Goal: Entertainment & Leisure: Consume media (video, audio)

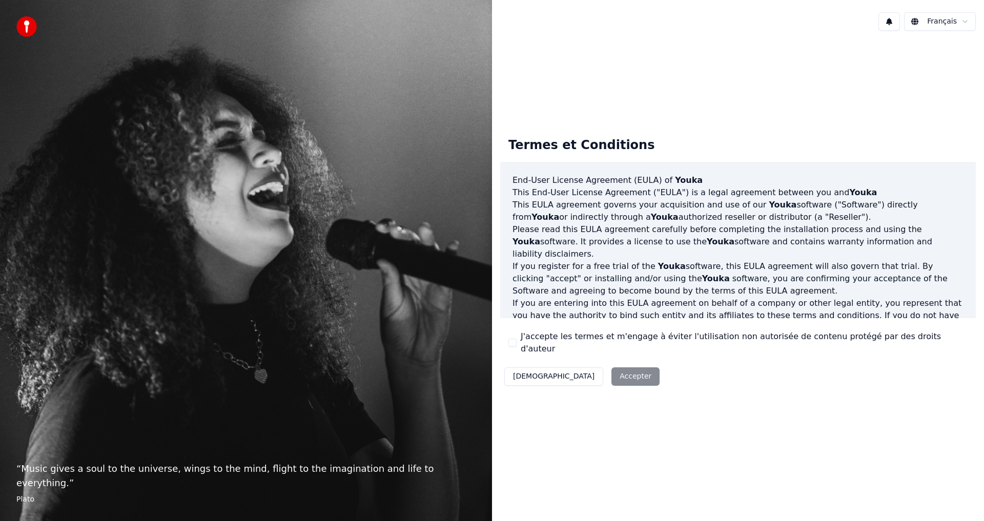
click at [581, 372] on div "Décliner Accepter" at bounding box center [582, 377] width 164 height 27
click at [732, 216] on p "This [PERSON_NAME] agreement governs your acquisition and use of our Youka soft…" at bounding box center [738, 211] width 451 height 25
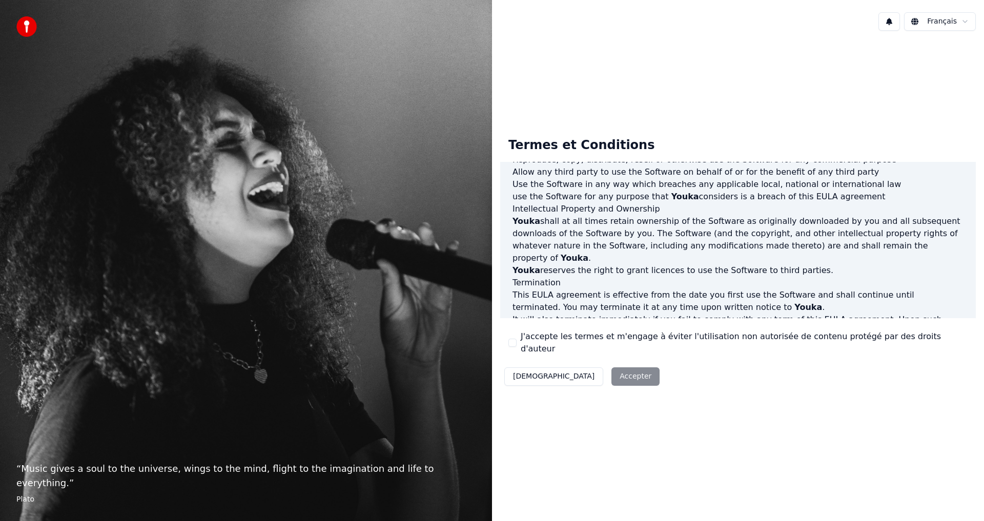
scroll to position [410, 0]
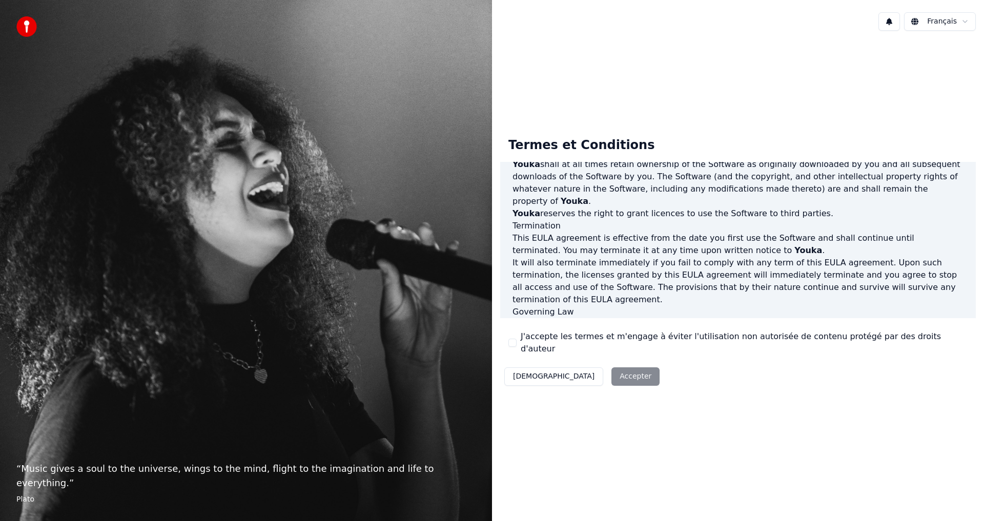
click at [581, 374] on div "Décliner Accepter" at bounding box center [582, 377] width 164 height 27
click at [516, 345] on div "J'accepte les termes et m'engage à éviter l'utilisation non autorisée de conten…" at bounding box center [738, 343] width 459 height 25
click at [505, 342] on div "Termes et Conditions End-User License Agreement ([PERSON_NAME]) of Youka This E…" at bounding box center [738, 259] width 476 height 261
click at [594, 346] on label "J'accepte les termes et m'engage à éviter l'utilisation non autorisée de conten…" at bounding box center [744, 343] width 447 height 25
click at [517, 346] on button "J'accepte les termes et m'engage à éviter l'utilisation non autorisée de conten…" at bounding box center [513, 343] width 8 height 8
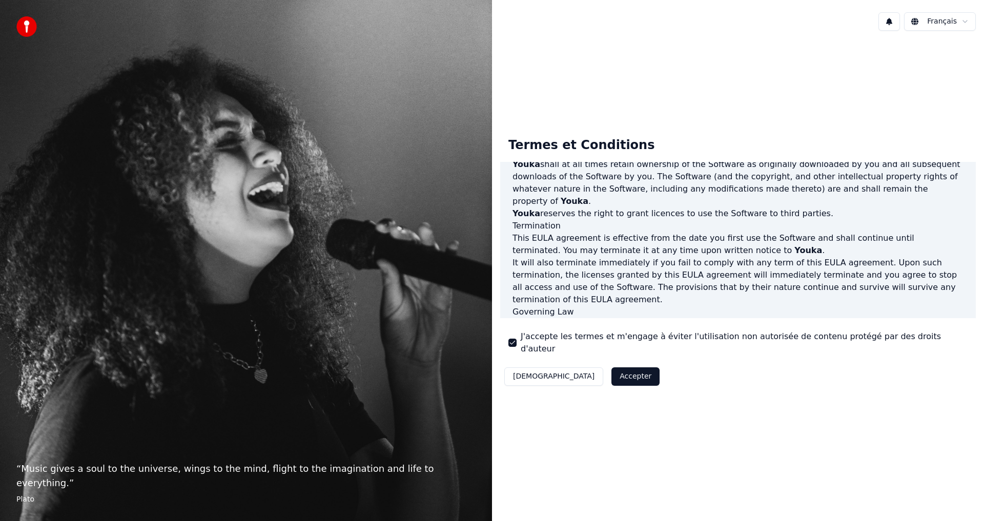
click at [612, 373] on button "Accepter" at bounding box center [636, 377] width 48 height 18
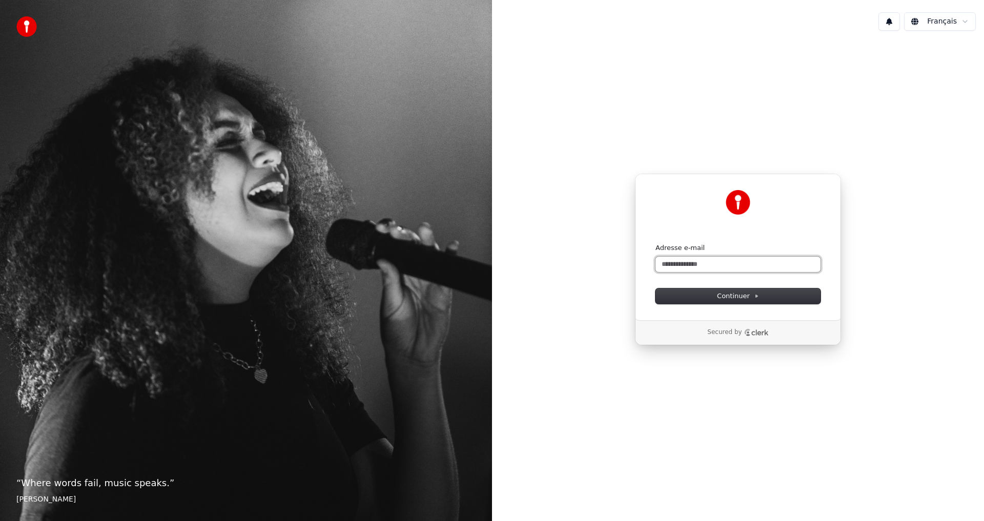
click at [730, 262] on input "Adresse e-mail" at bounding box center [738, 264] width 165 height 15
click at [656, 244] on button "submit" at bounding box center [656, 244] width 0 height 0
type input "**********"
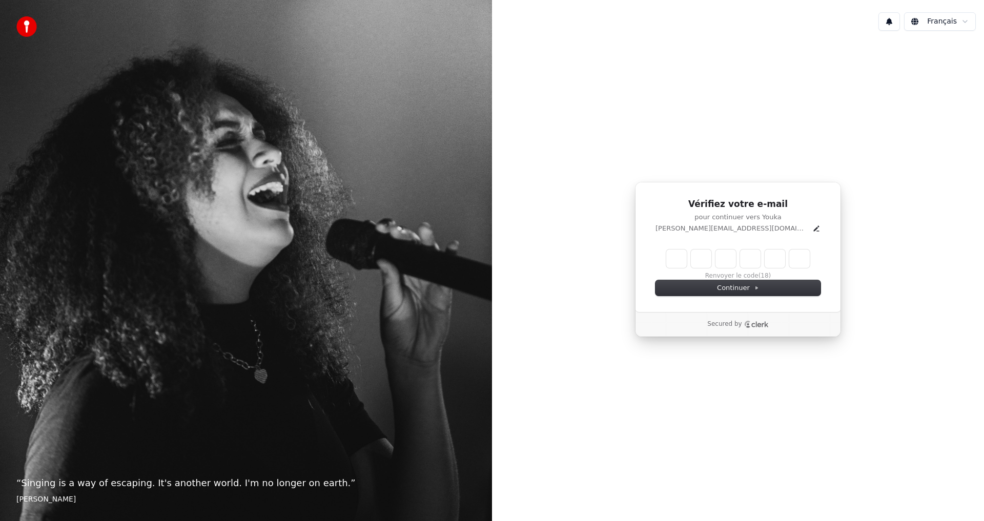
click at [682, 257] on input "Enter verification code" at bounding box center [739, 259] width 144 height 18
type input "******"
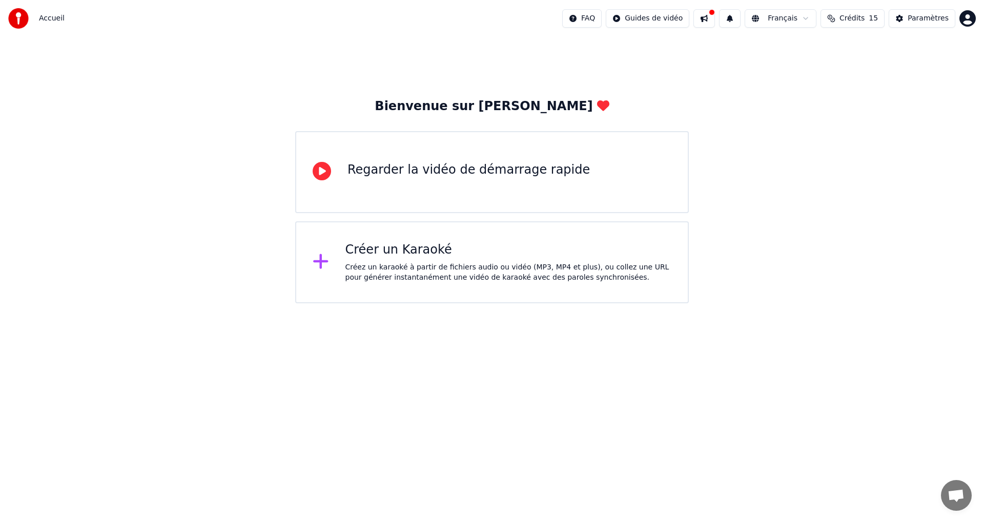
click at [418, 260] on div "Créer un Karaoké Créez un karaoké à partir de fichiers audio ou vidéo (MP3, MP4…" at bounding box center [509, 262] width 327 height 41
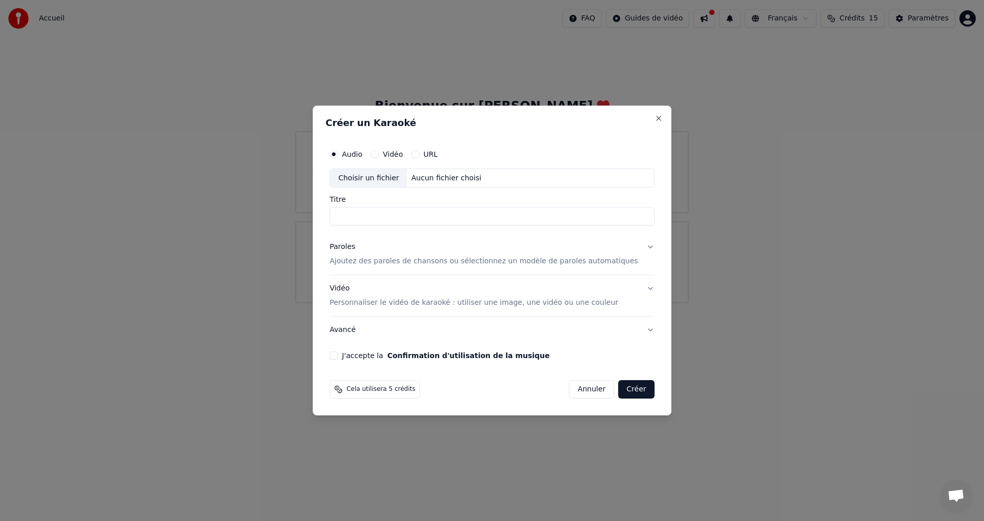
click at [389, 181] on div "Choisir un fichier" at bounding box center [368, 178] width 77 height 18
type input "**********"
click at [637, 246] on button "Paroles Ajoutez des paroles de chansons ou sélectionnez un modèle de paroles au…" at bounding box center [492, 254] width 325 height 41
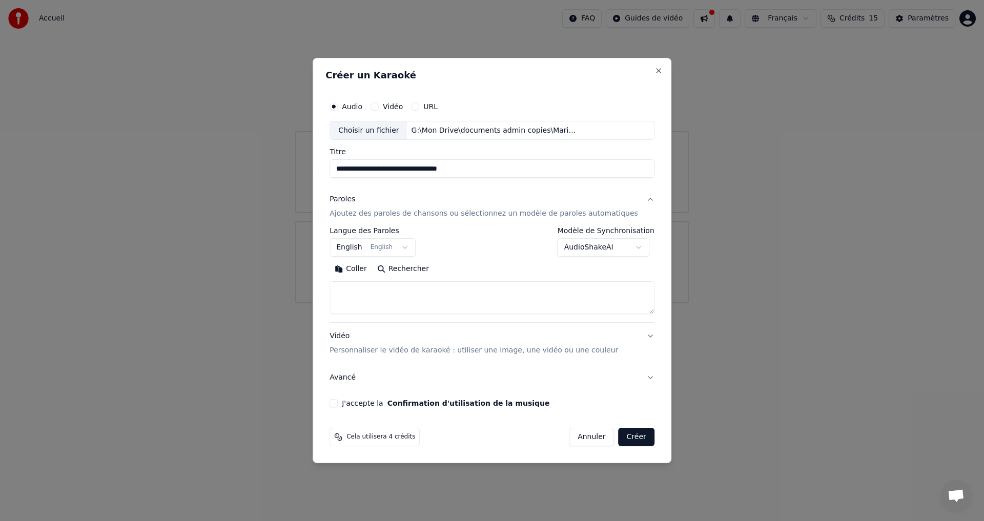
click at [388, 245] on button "English English" at bounding box center [373, 248] width 86 height 18
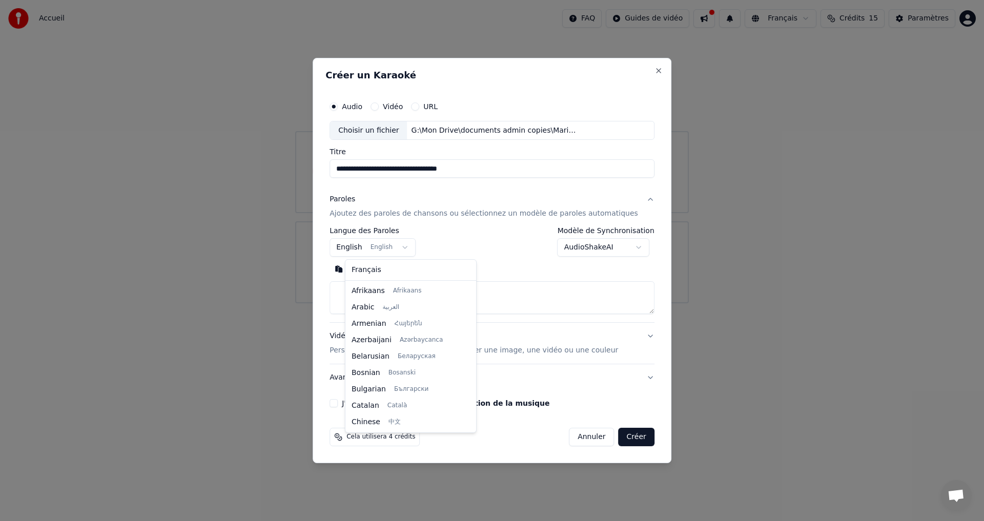
scroll to position [82, 0]
select select "**"
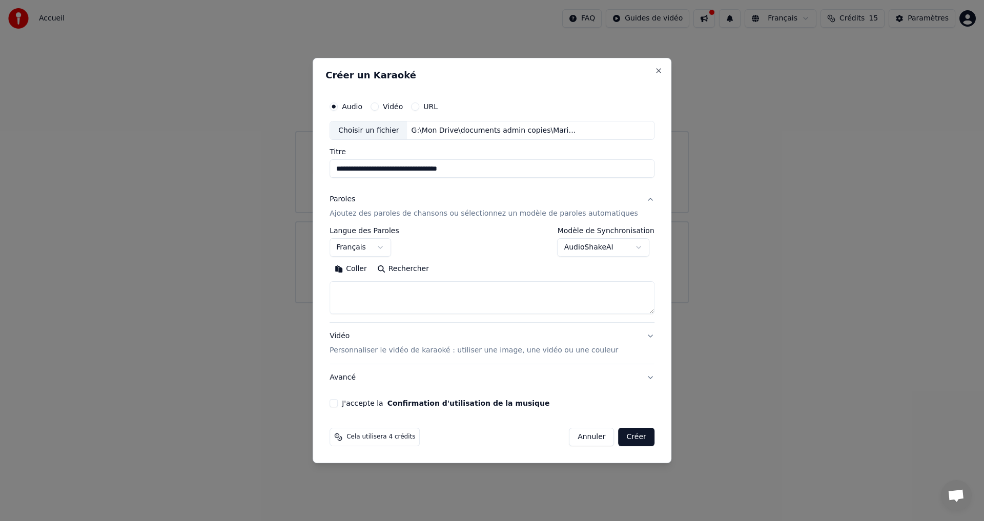
click at [419, 270] on button "Rechercher" at bounding box center [403, 269] width 62 height 16
click at [417, 215] on p "Ajoutez des paroles de chansons ou sélectionnez un modèle de paroles automatiqu…" at bounding box center [484, 214] width 309 height 10
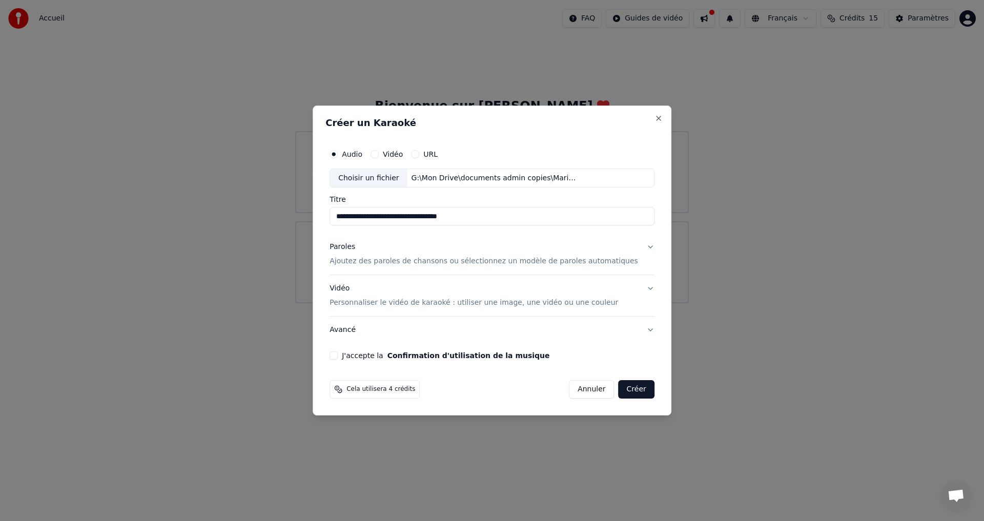
click at [420, 262] on p "Ajoutez des paroles de chansons ou sélectionnez un modèle de paroles automatiqu…" at bounding box center [484, 262] width 309 height 10
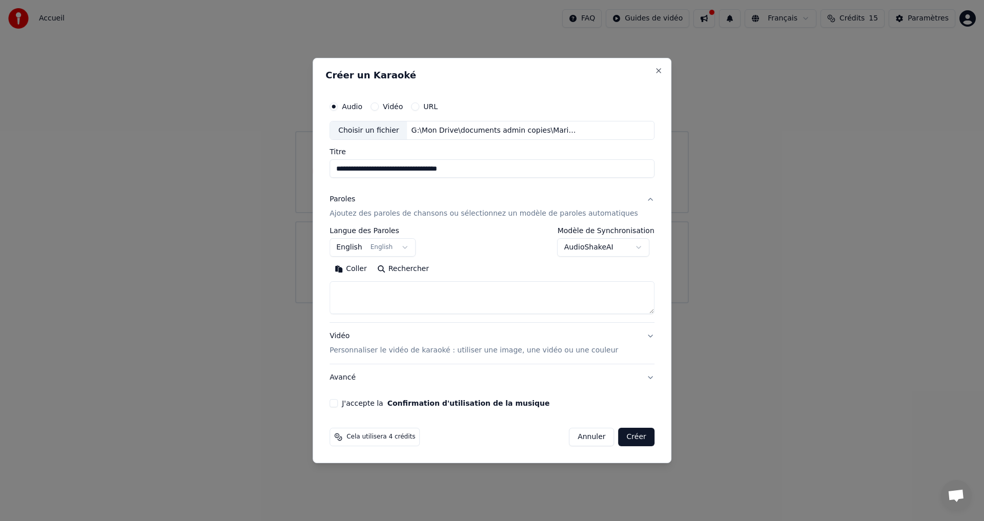
click at [390, 246] on body "**********" at bounding box center [492, 152] width 984 height 304
click at [385, 292] on textarea at bounding box center [492, 298] width 325 height 33
click at [364, 270] on button "Coller" at bounding box center [351, 269] width 43 height 16
select select "**"
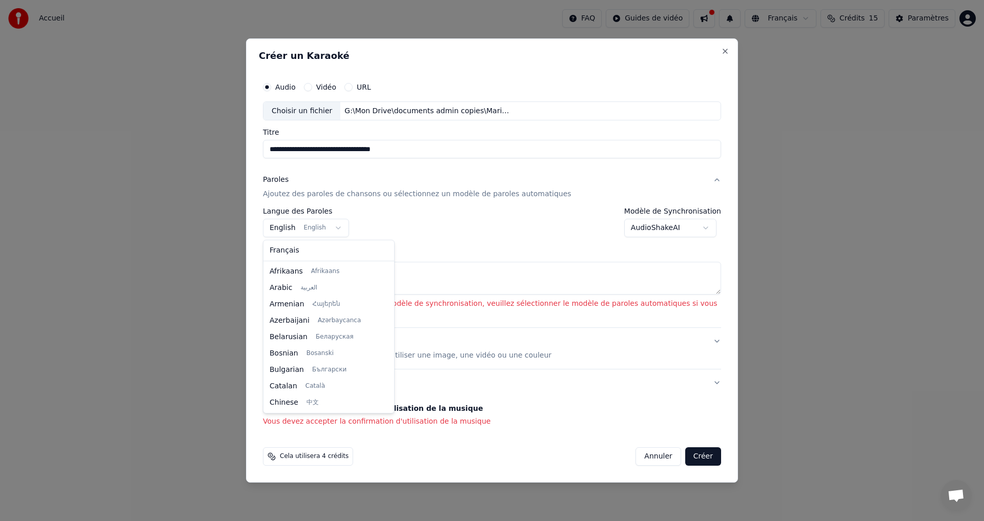
click at [282, 227] on body "**********" at bounding box center [492, 152] width 984 height 304
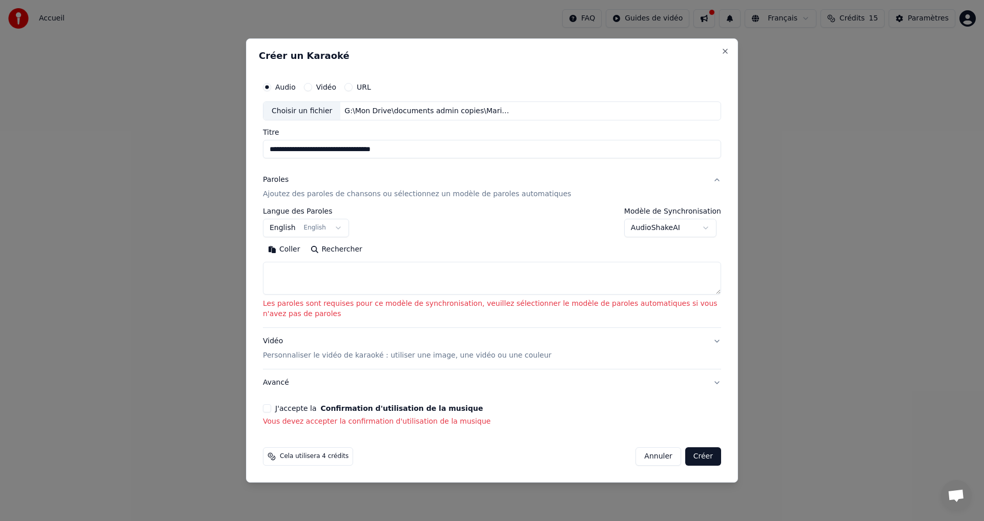
click at [280, 211] on body "**********" at bounding box center [492, 152] width 984 height 304
click at [375, 195] on p "Ajoutez des paroles de chansons ou sélectionnez un modèle de paroles automatiqu…" at bounding box center [417, 195] width 309 height 10
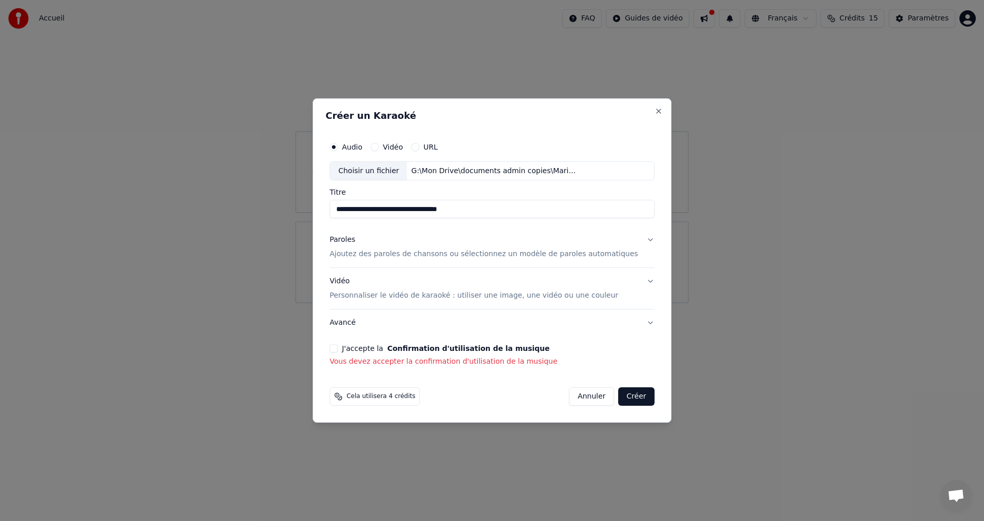
click at [345, 351] on div "**********" at bounding box center [492, 252] width 333 height 239
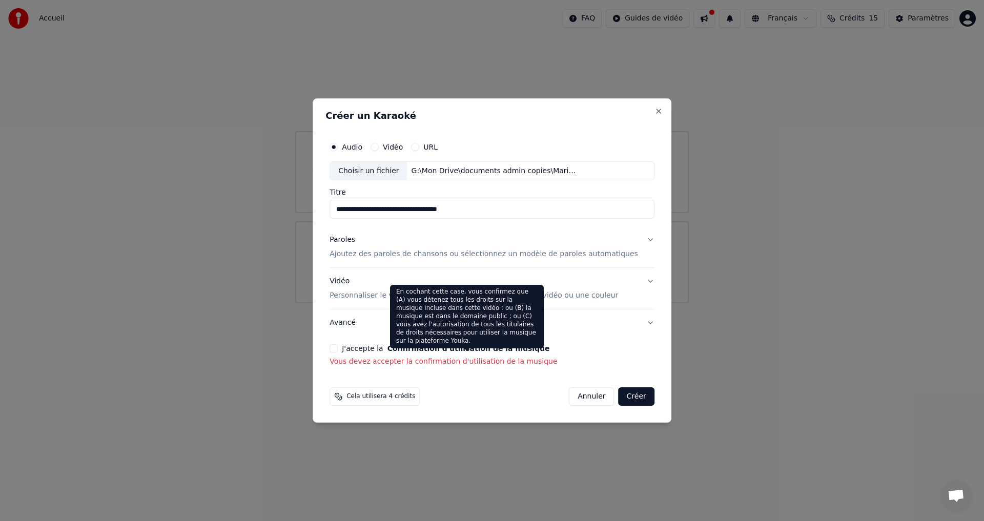
click at [485, 346] on button "Confirmation d'utilisation de la musique" at bounding box center [469, 348] width 163 height 7
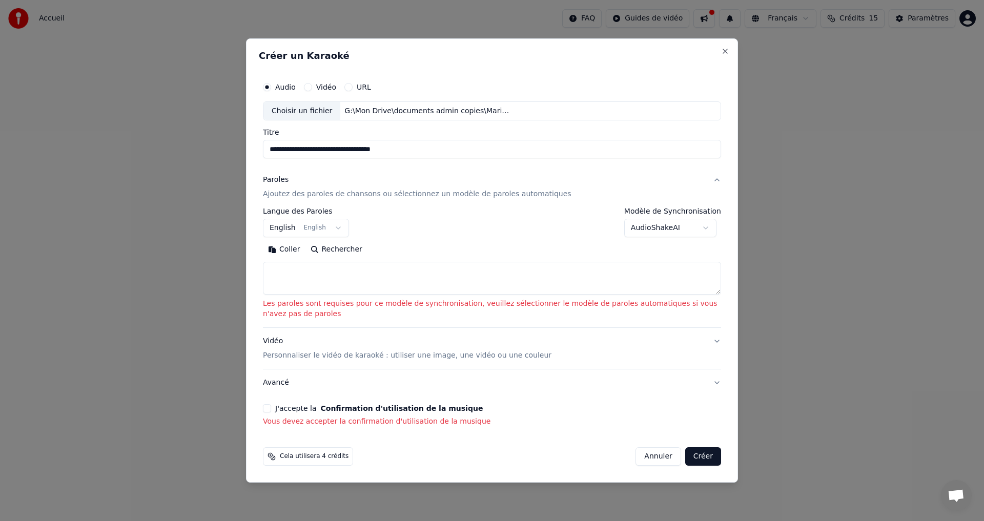
click at [266, 407] on button "J'accepte la Confirmation d'utilisation de la musique" at bounding box center [267, 409] width 8 height 8
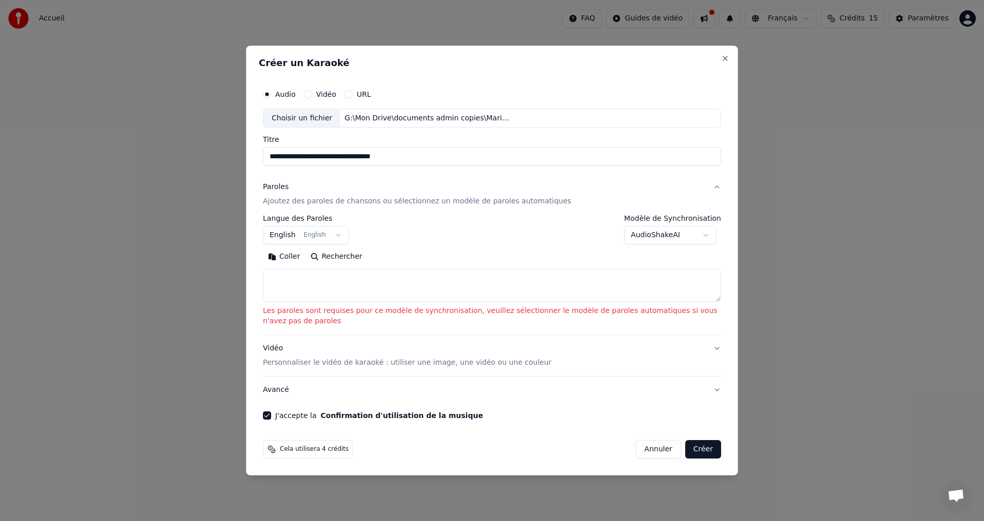
click at [309, 205] on p "Ajoutez des paroles de chansons ou sélectionnez un modèle de paroles automatiqu…" at bounding box center [417, 202] width 309 height 10
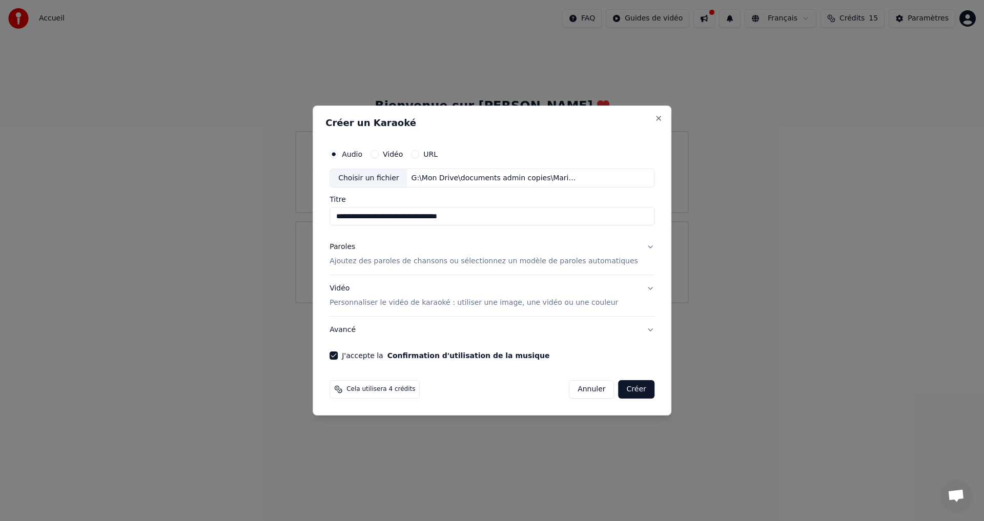
click at [597, 264] on p "Ajoutez des paroles de chansons ou sélectionnez un modèle de paroles automatiqu…" at bounding box center [484, 262] width 309 height 10
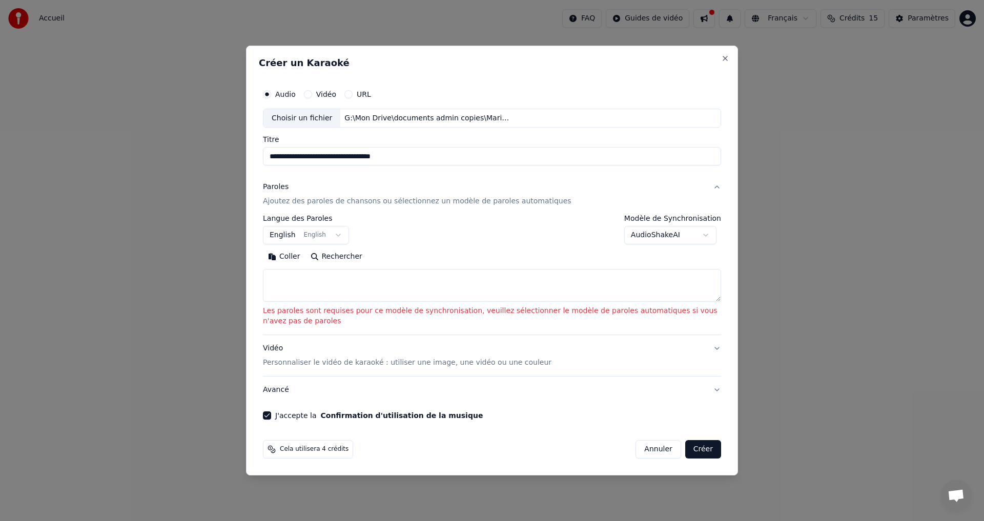
click at [668, 238] on body "**********" at bounding box center [492, 152] width 984 height 304
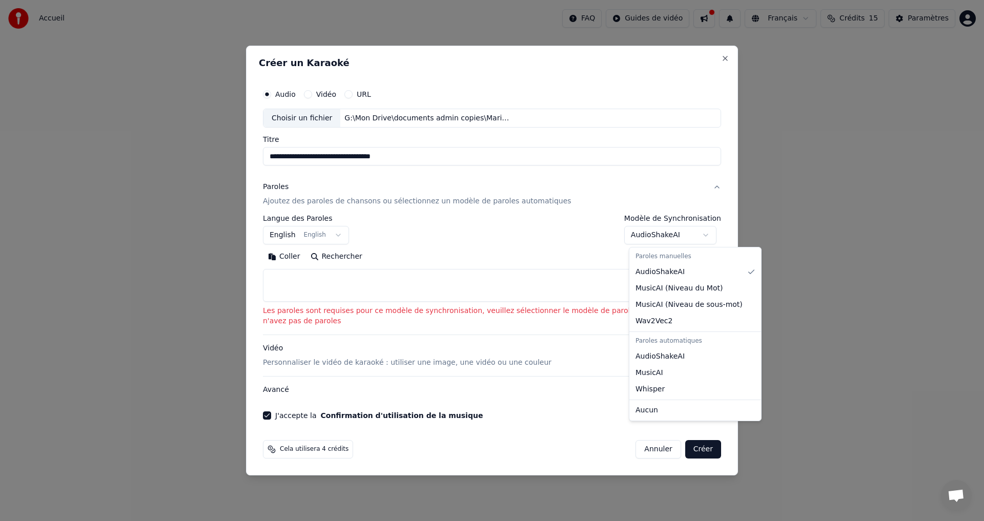
select select "**********"
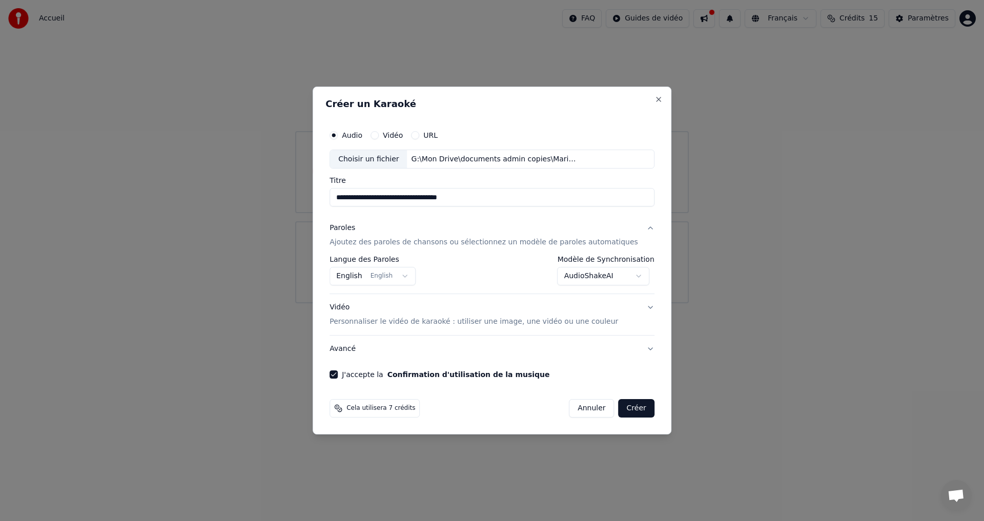
click at [436, 322] on p "Personnaliser le vidéo de karaoké : utiliser une image, une vidéo ou une couleur" at bounding box center [474, 322] width 289 height 10
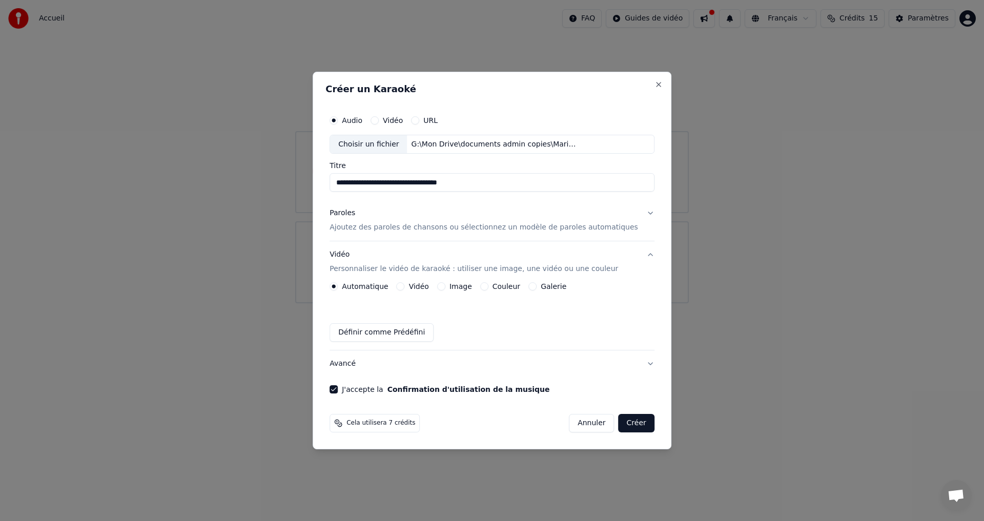
click at [472, 288] on label "Image" at bounding box center [461, 286] width 23 height 7
click at [446, 288] on button "Image" at bounding box center [441, 286] width 8 height 8
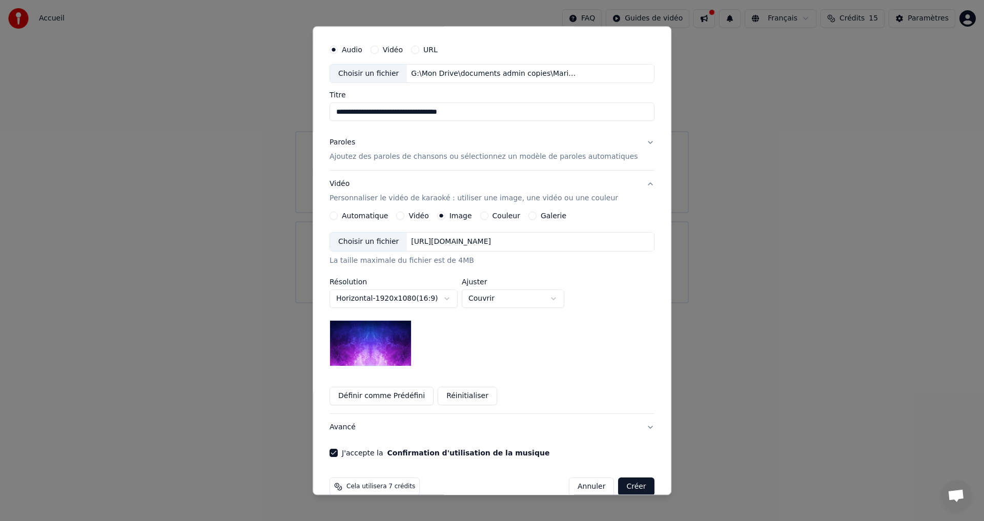
scroll to position [43, 0]
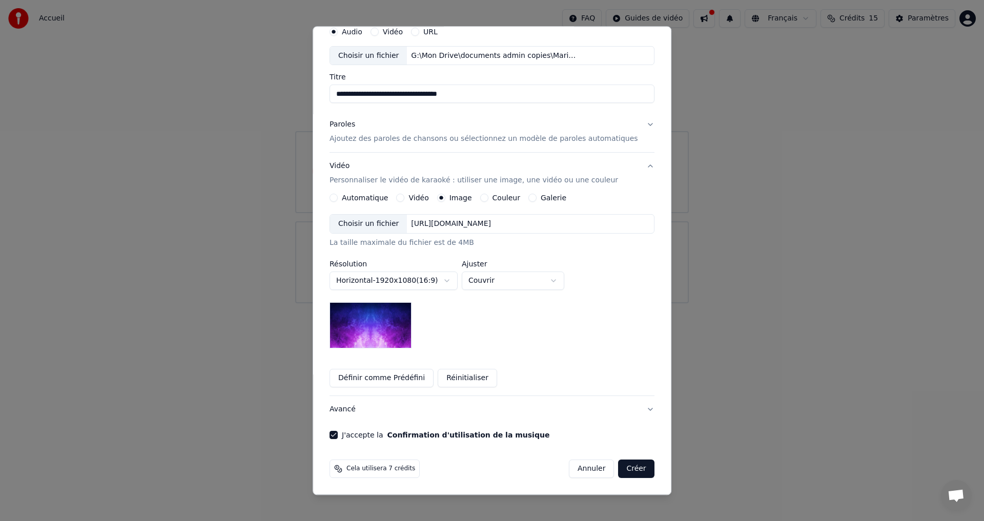
click at [388, 337] on img at bounding box center [371, 326] width 82 height 46
click at [619, 463] on button "Créer" at bounding box center [637, 469] width 36 height 18
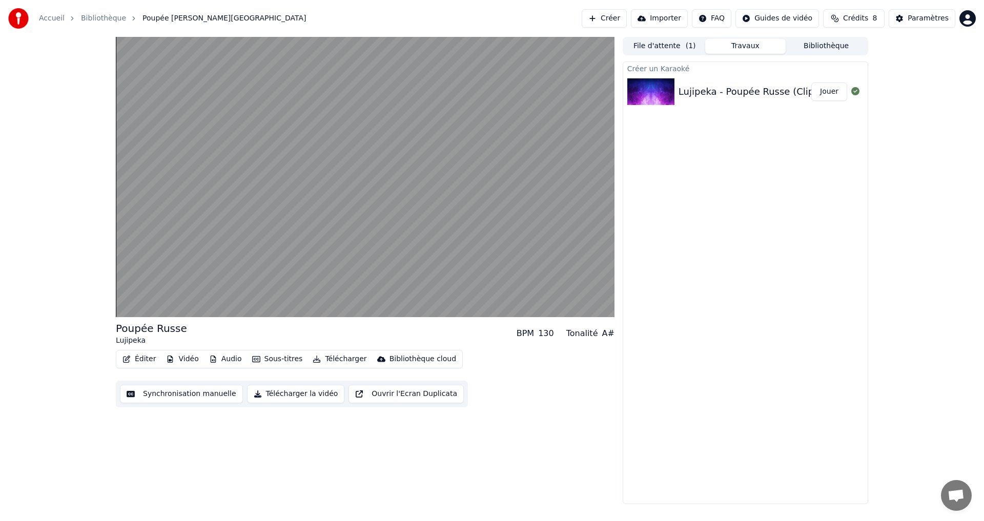
click at [220, 362] on button "Audio" at bounding box center [225, 359] width 41 height 14
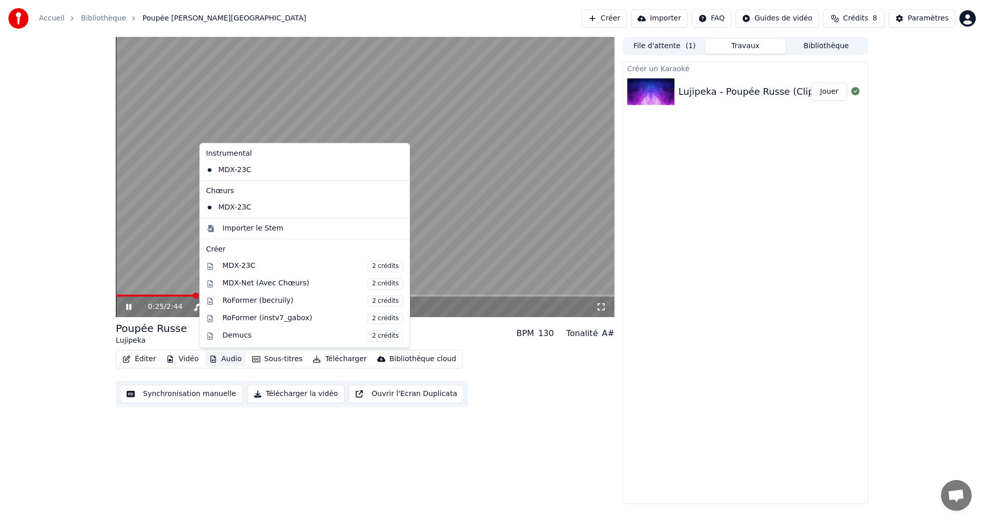
click at [899, 196] on div "0:25 / 2:44 Poupée Russe Lujipeka BPM 130 Tonalité A# Éditer Vidéo Audio Sous-t…" at bounding box center [492, 271] width 984 height 468
click at [219, 361] on button "Audio" at bounding box center [225, 359] width 41 height 14
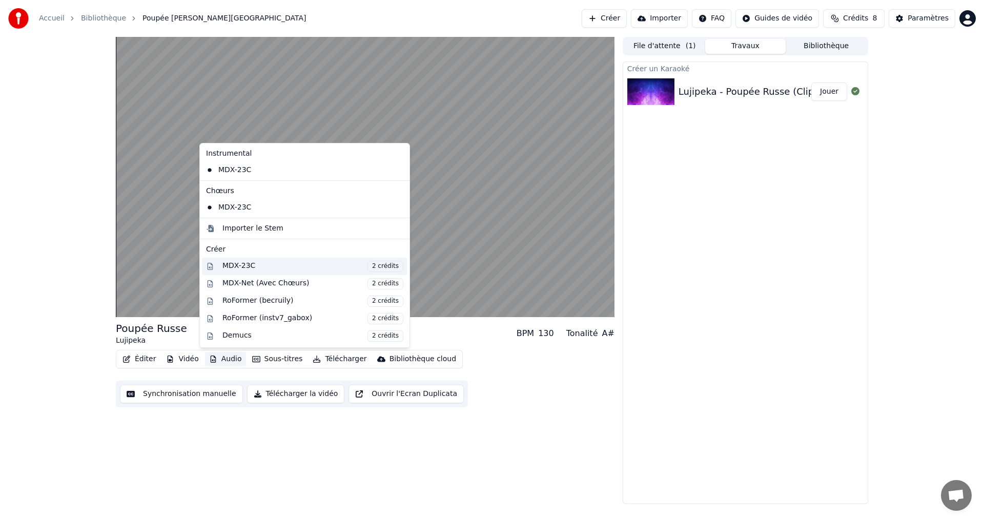
click at [233, 265] on div "MDX-23C 2 crédits" at bounding box center [313, 266] width 181 height 11
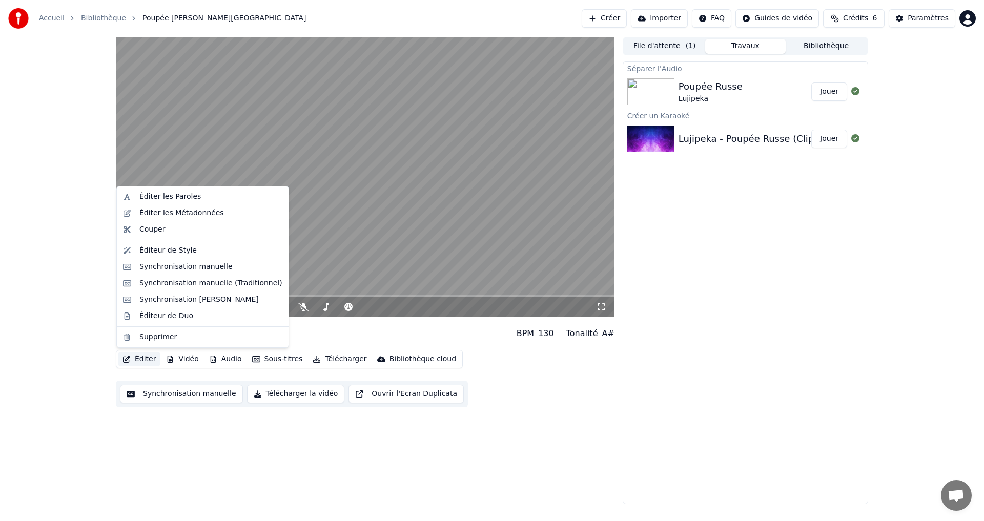
click at [141, 356] on button "Éditer" at bounding box center [139, 359] width 42 height 14
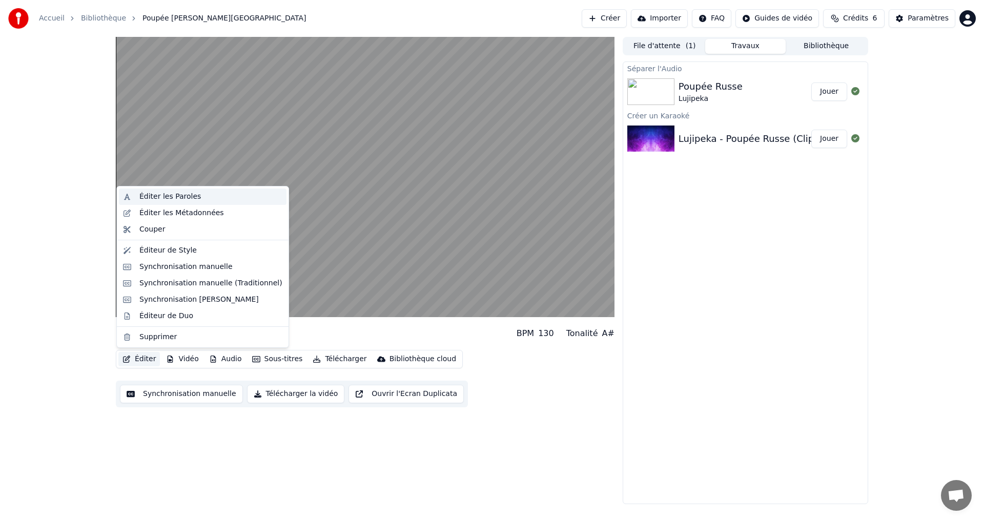
click at [162, 196] on div "Éditer les Paroles" at bounding box center [170, 197] width 62 height 10
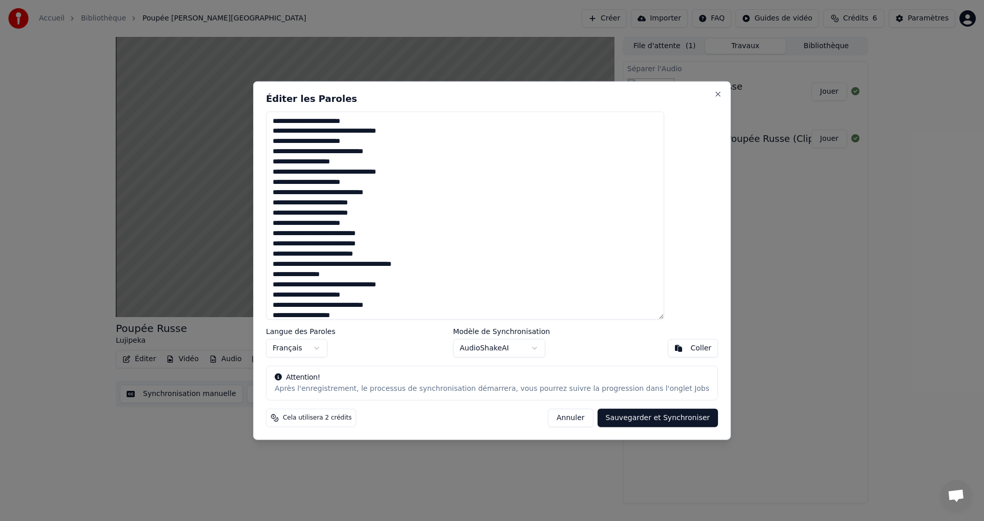
drag, startPoint x: 388, startPoint y: 118, endPoint x: 295, endPoint y: 121, distance: 93.4
click at [295, 121] on textarea at bounding box center [465, 215] width 398 height 209
paste textarea "*****"
drag, startPoint x: 426, startPoint y: 133, endPoint x: 291, endPoint y: 132, distance: 134.8
click at [291, 132] on div "Éditer les Paroles Langue des Paroles Français Modèle de Synchronisation AudioS…" at bounding box center [492, 260] width 478 height 359
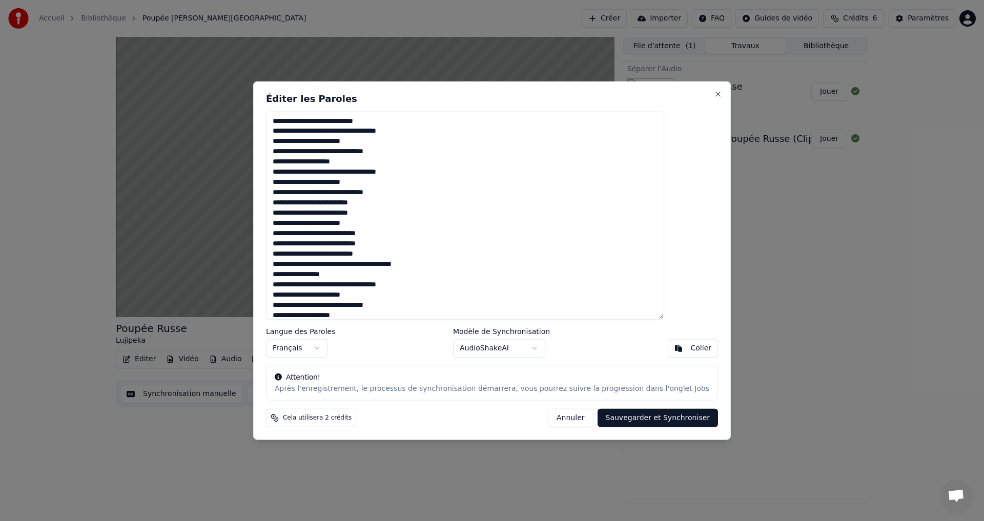
click at [299, 123] on textarea at bounding box center [465, 215] width 398 height 209
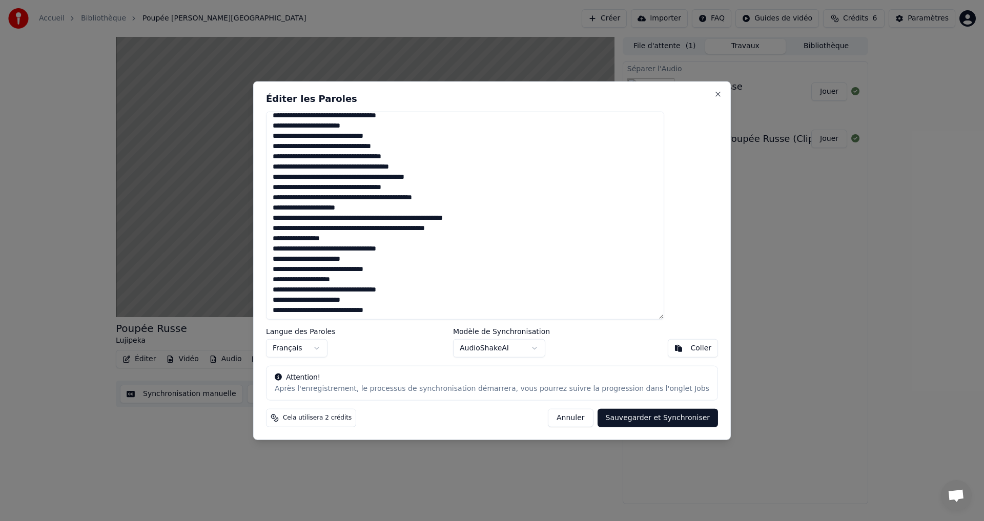
drag, startPoint x: 299, startPoint y: 119, endPoint x: 496, endPoint y: 339, distance: 294.5
click at [496, 339] on div "Éditer les Paroles Langue des Paroles Français Modèle de Synchronisation AudioS…" at bounding box center [492, 260] width 478 height 359
paste textarea "**********"
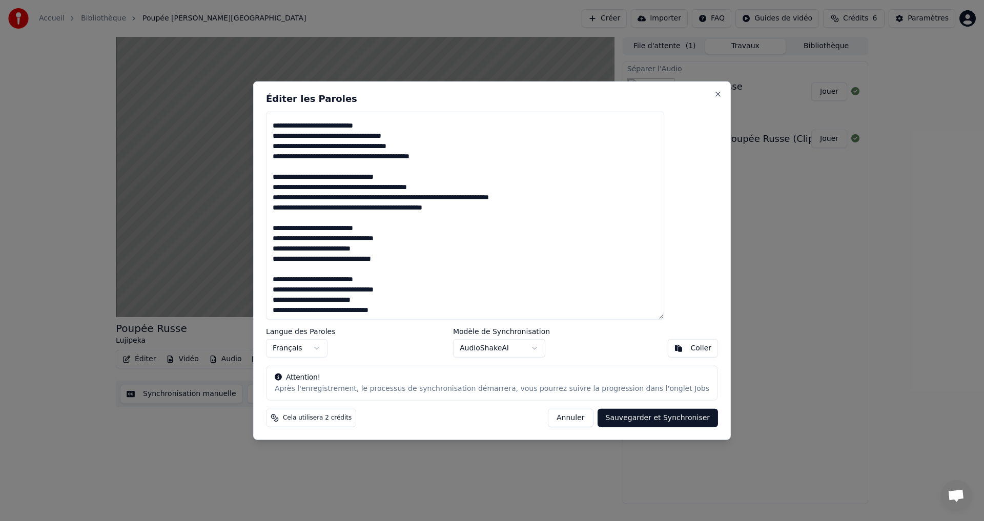
scroll to position [261, 0]
type textarea "**********"
click at [642, 421] on button "Sauvegarder et Synchroniser" at bounding box center [658, 418] width 121 height 18
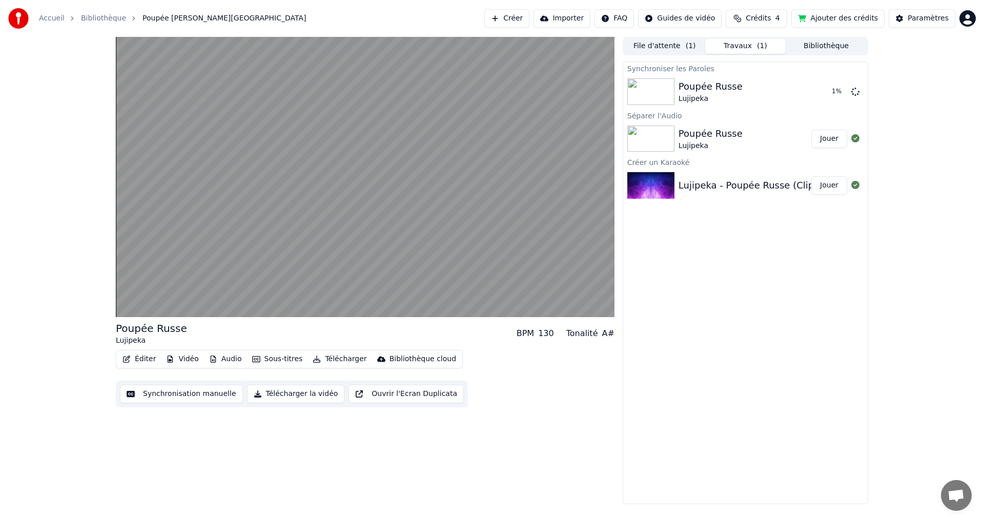
click at [739, 184] on div "Lujipeka - Poupée Russe (Clip Officiel)" at bounding box center [766, 185] width 174 height 14
click at [711, 88] on div "Poupée Russe" at bounding box center [711, 86] width 64 height 14
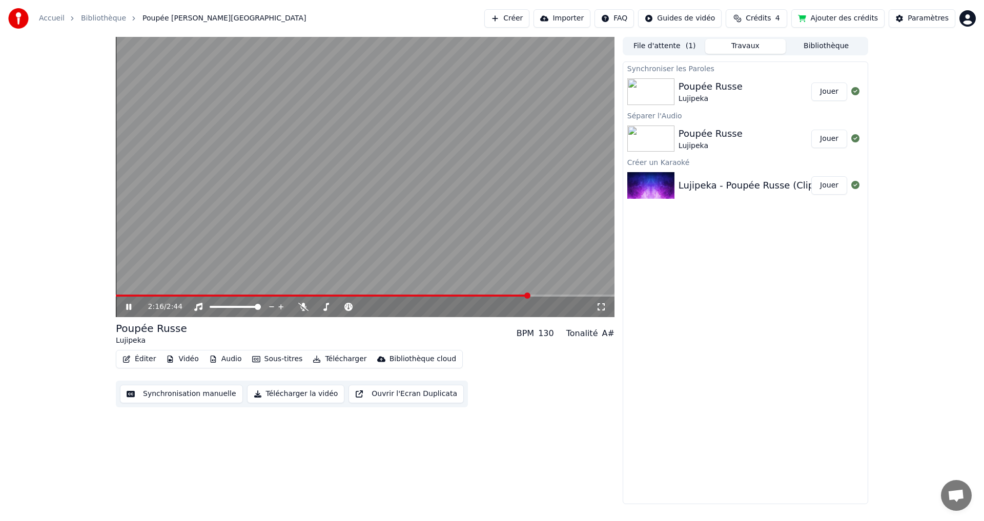
click at [297, 392] on button "Télécharger la vidéo" at bounding box center [296, 394] width 98 height 18
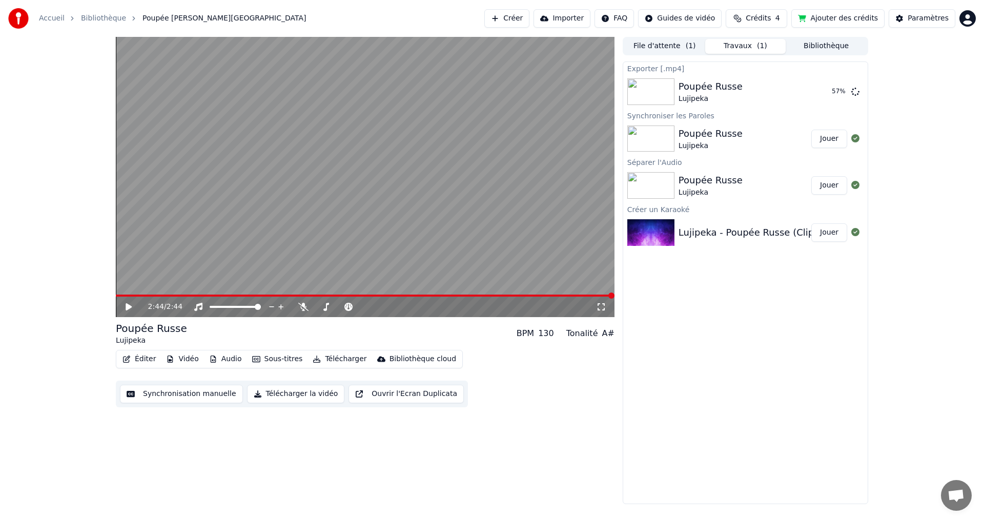
click at [128, 306] on icon at bounding box center [129, 307] width 6 height 7
click at [128, 307] on icon at bounding box center [128, 307] width 5 height 6
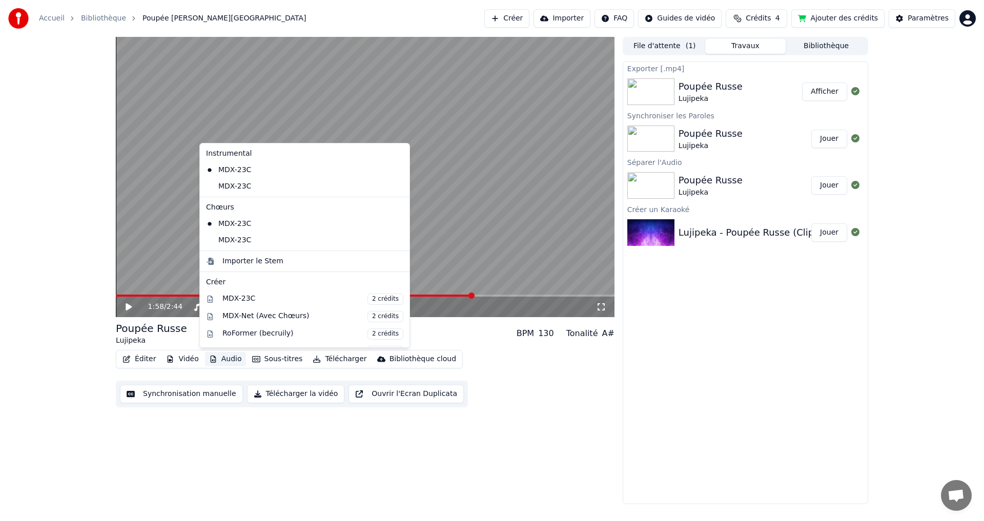
click at [220, 358] on button "Audio" at bounding box center [225, 359] width 41 height 14
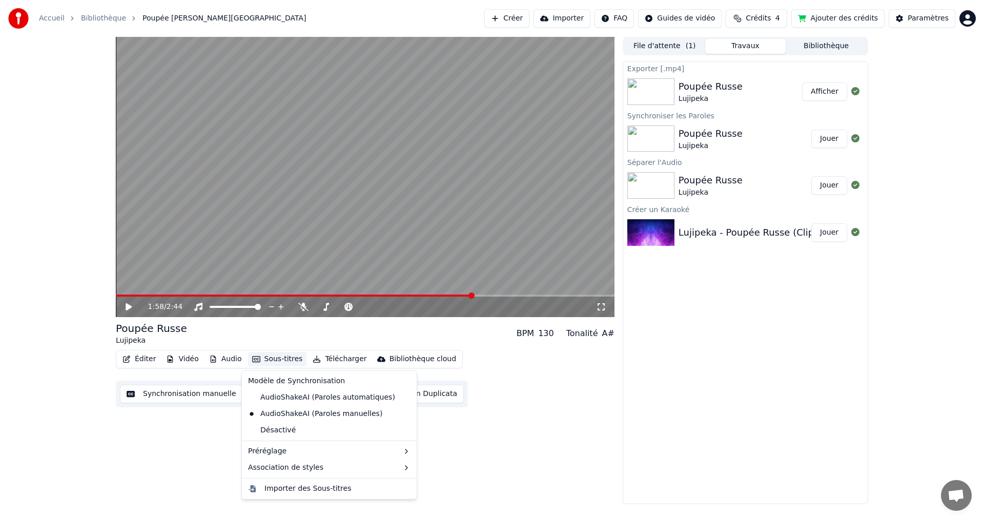
click at [260, 358] on button "Sous-titres" at bounding box center [277, 359] width 59 height 14
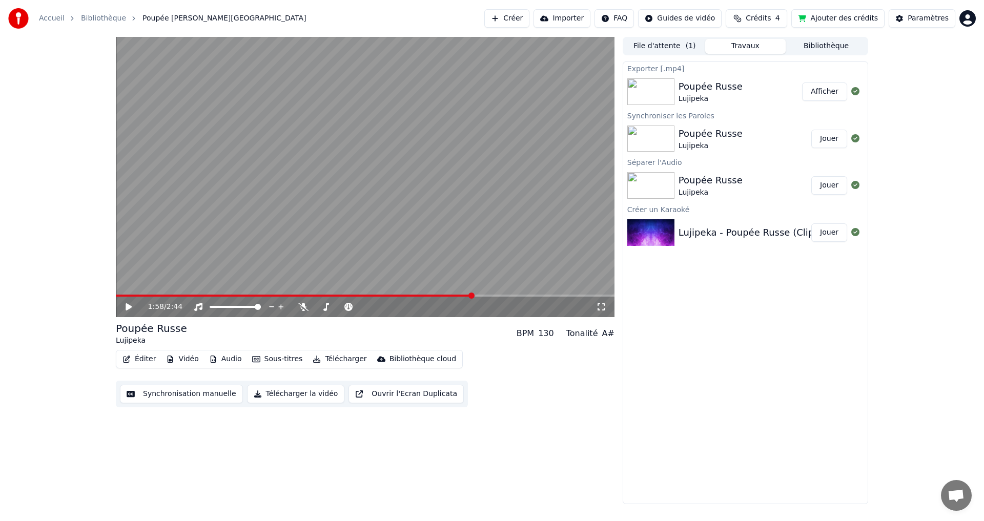
click at [278, 361] on button "Sous-titres" at bounding box center [277, 359] width 59 height 14
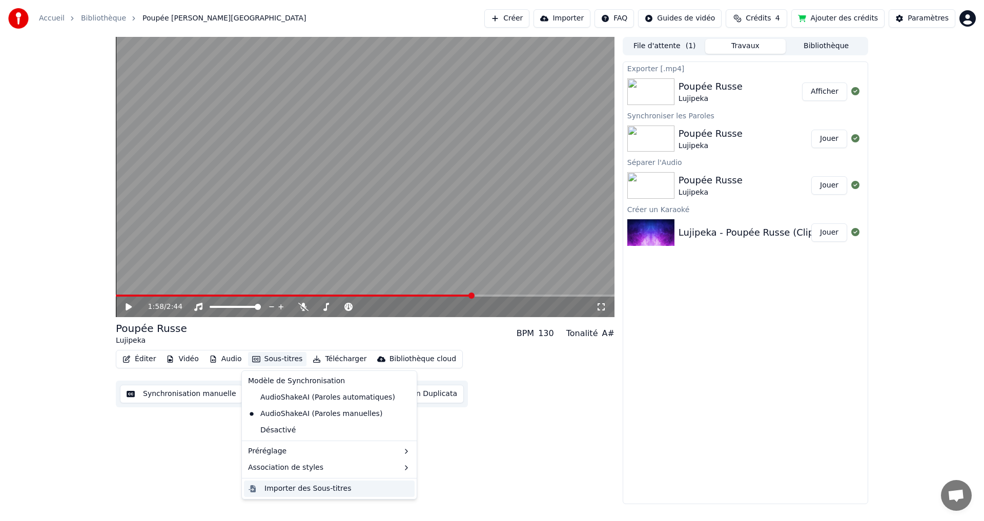
click at [299, 492] on div "Importer des Sous-titres" at bounding box center [308, 489] width 87 height 10
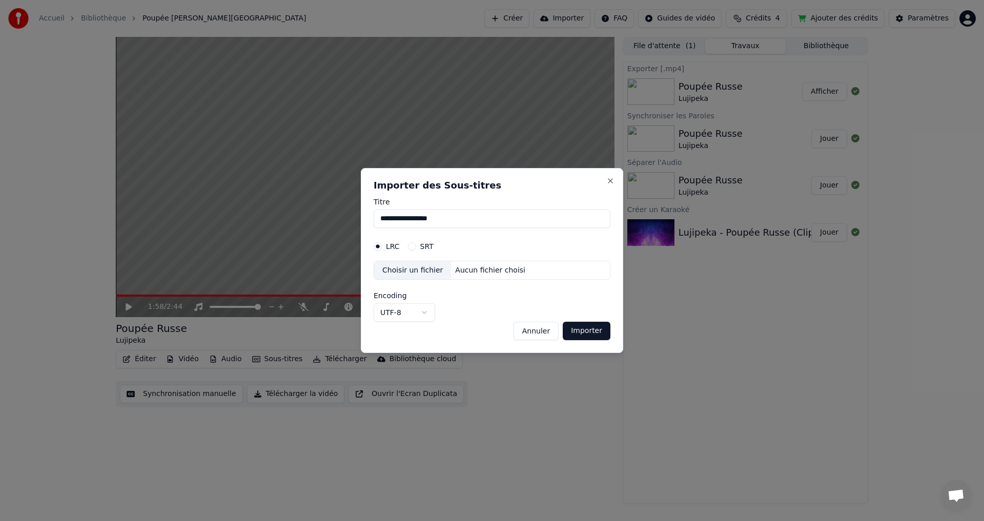
click at [425, 273] on div "Choisir un fichier" at bounding box center [412, 270] width 77 height 18
click at [407, 270] on div "Choisir un fichier" at bounding box center [412, 270] width 77 height 18
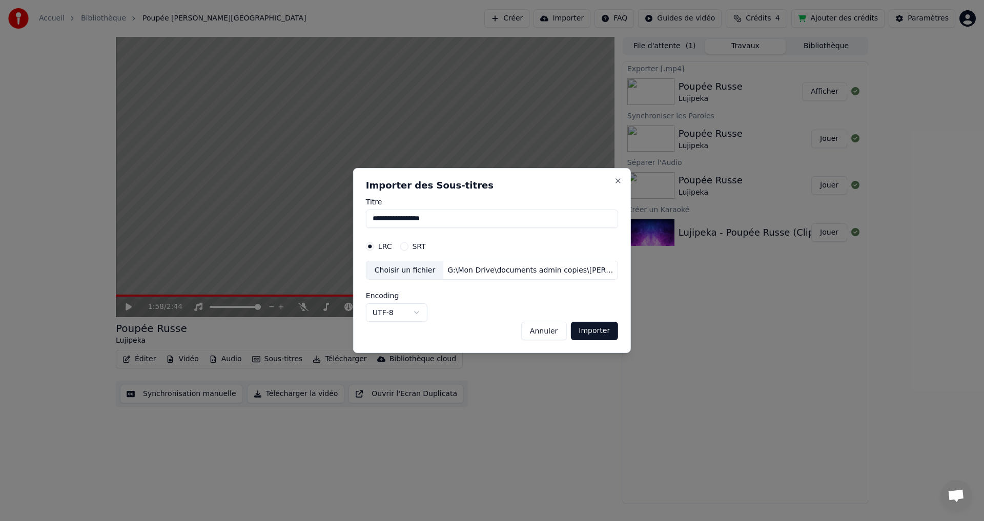
click at [591, 333] on button "Importer" at bounding box center [595, 331] width 48 height 18
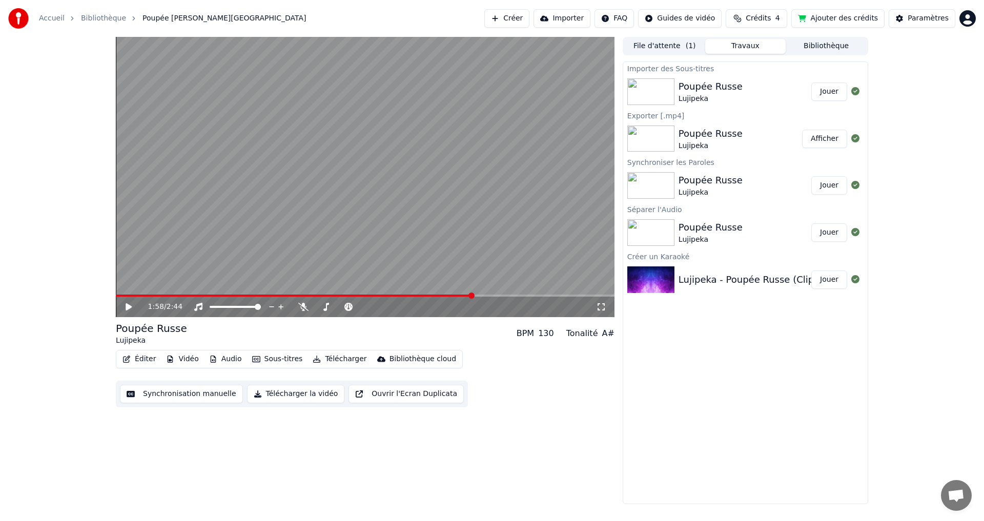
click at [706, 89] on div "Poupée Russe" at bounding box center [711, 86] width 64 height 14
click at [648, 87] on img at bounding box center [651, 91] width 47 height 27
click at [128, 305] on icon at bounding box center [129, 307] width 6 height 7
click at [116, 293] on span at bounding box center [119, 296] width 6 height 6
click at [128, 310] on icon at bounding box center [128, 307] width 5 height 6
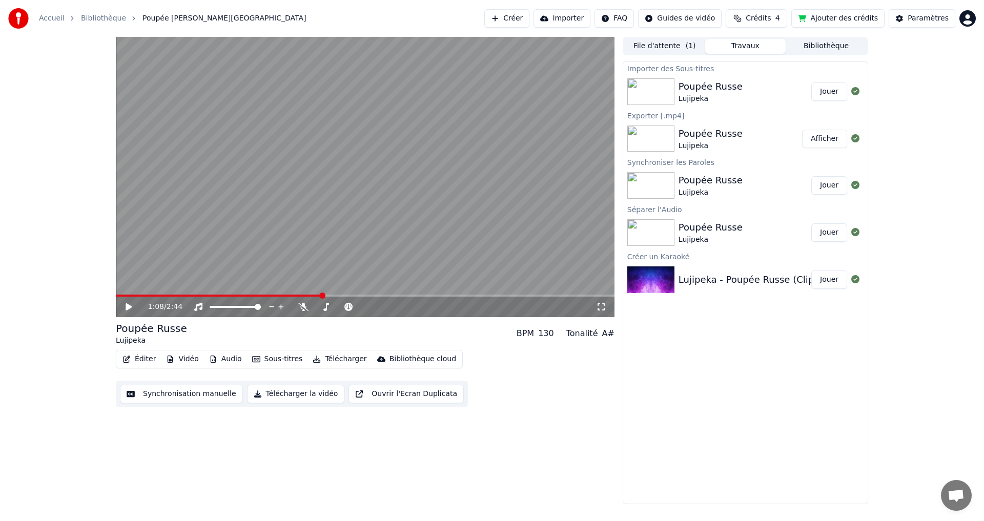
click at [724, 84] on div "Poupée Russe" at bounding box center [711, 86] width 64 height 14
click at [268, 395] on button "Télécharger la vidéo" at bounding box center [296, 394] width 98 height 18
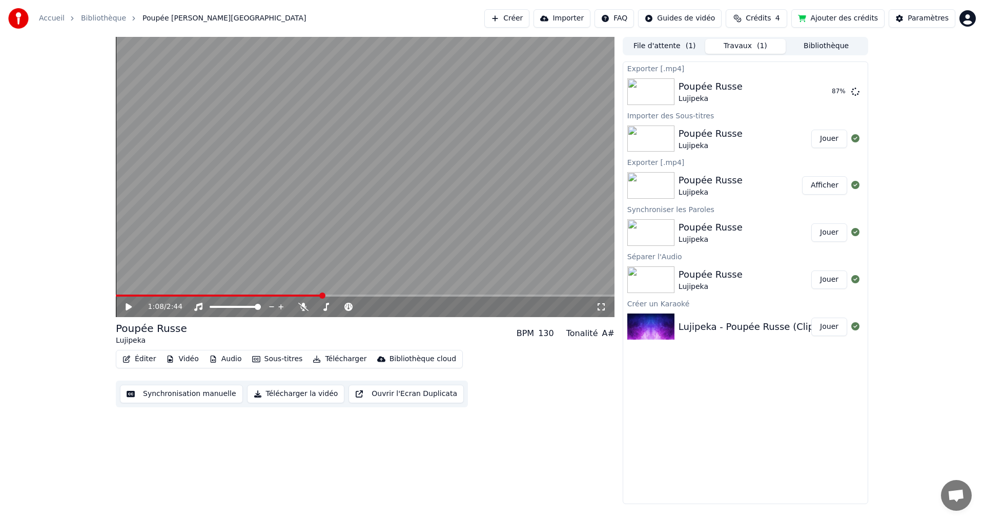
click at [148, 360] on button "Éditer" at bounding box center [139, 359] width 42 height 14
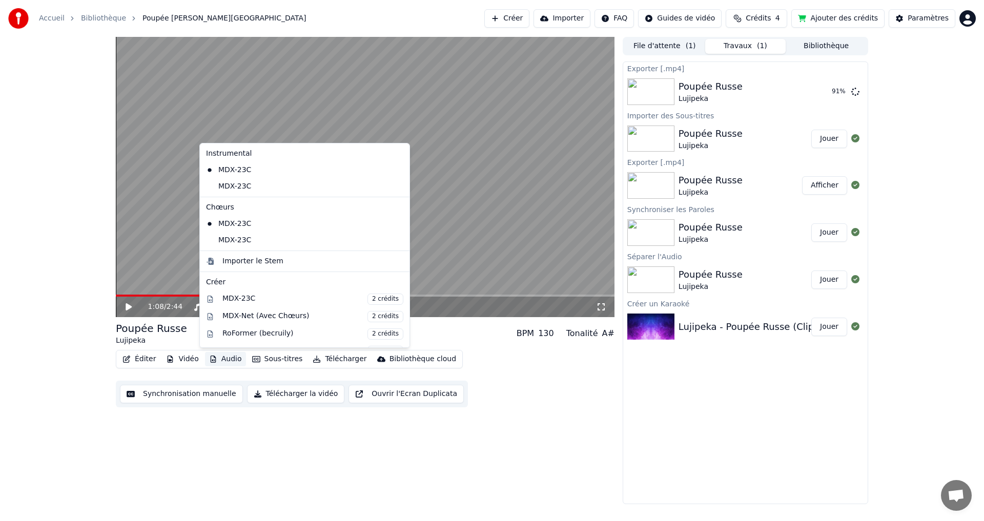
click at [679, 435] on div "Exporter [.mp4] Poupée Russe Lujipeka 91 % Importer des Sous-titres Poupée Russ…" at bounding box center [746, 283] width 246 height 443
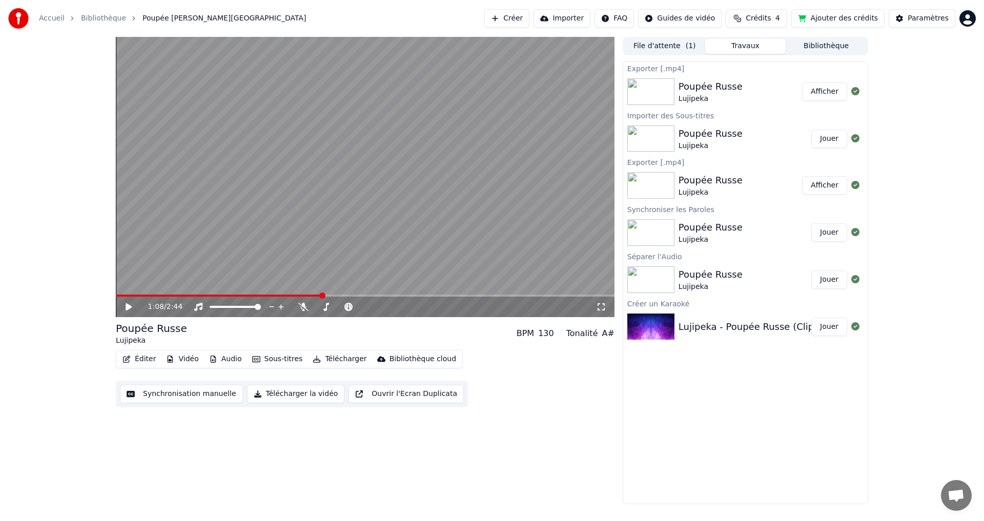
click at [828, 93] on button "Afficher" at bounding box center [824, 92] width 45 height 18
click at [734, 85] on div "Poupée Russe" at bounding box center [711, 86] width 64 height 14
click at [722, 87] on div "Poupée Russe" at bounding box center [711, 86] width 64 height 14
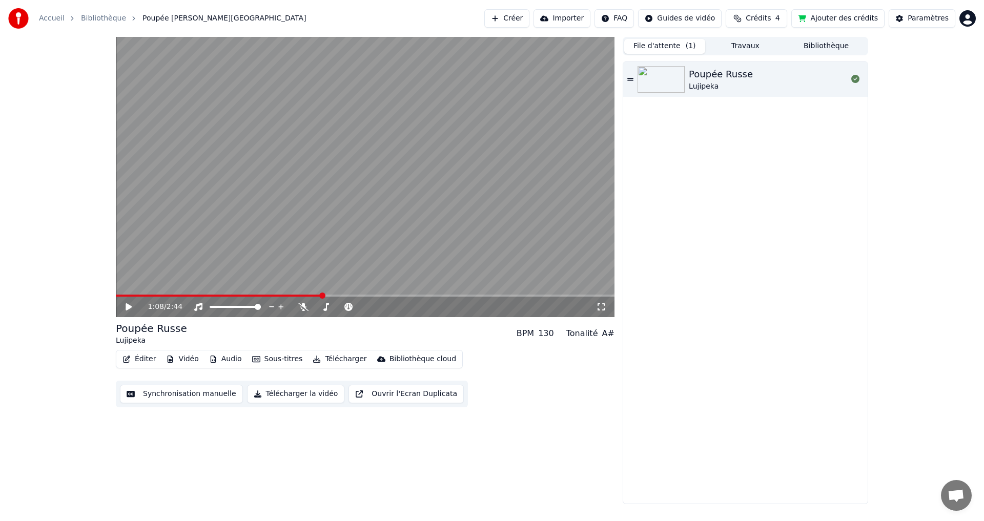
click at [643, 43] on button "File d'attente ( 1 )" at bounding box center [664, 46] width 81 height 15
click at [662, 41] on button "File d'attente ( 1 )" at bounding box center [664, 46] width 81 height 15
click at [662, 44] on button "File d'attente ( 1 )" at bounding box center [664, 46] width 81 height 15
click at [655, 46] on button "File d'attente ( 1 )" at bounding box center [664, 46] width 81 height 15
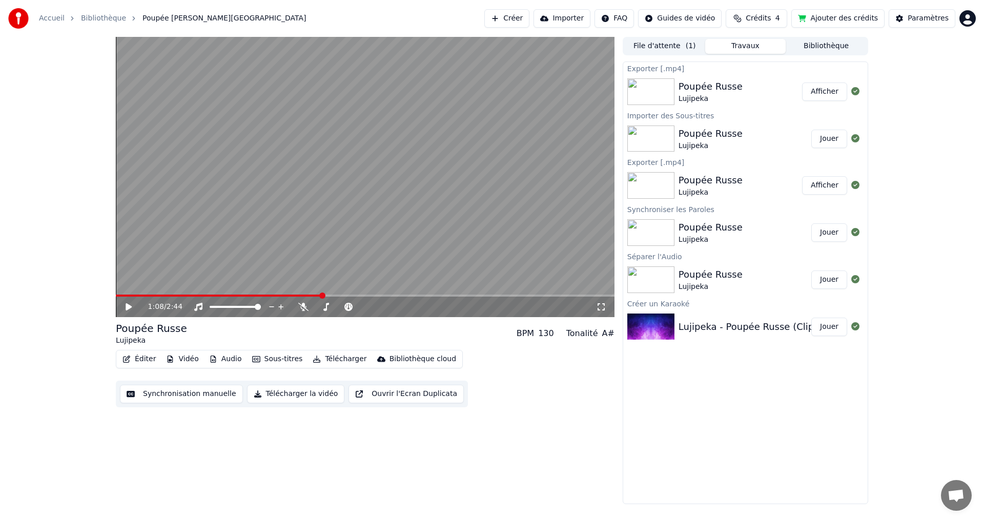
click at [737, 46] on button "Travaux" at bounding box center [745, 46] width 81 height 15
click at [931, 21] on div "Paramètres" at bounding box center [928, 18] width 41 height 10
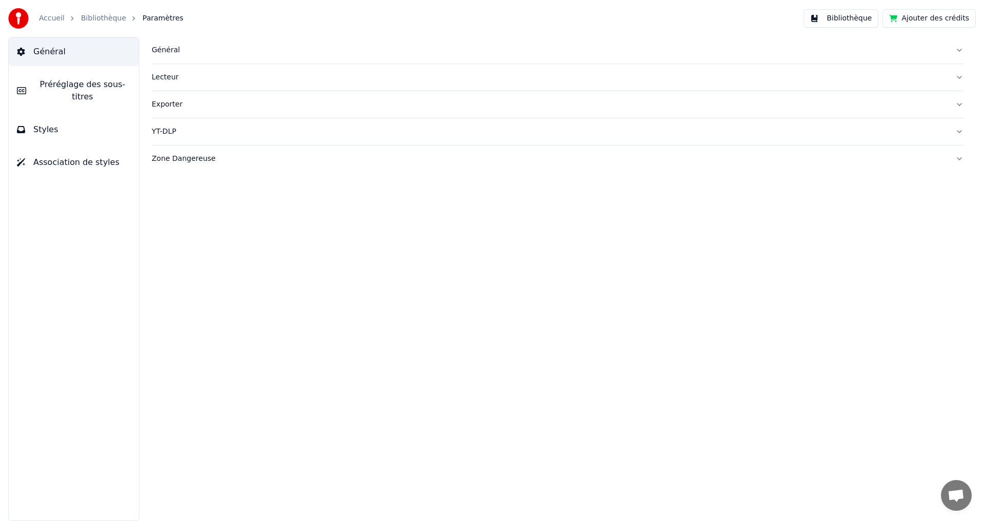
click at [57, 17] on link "Accueil" at bounding box center [52, 18] width 26 height 10
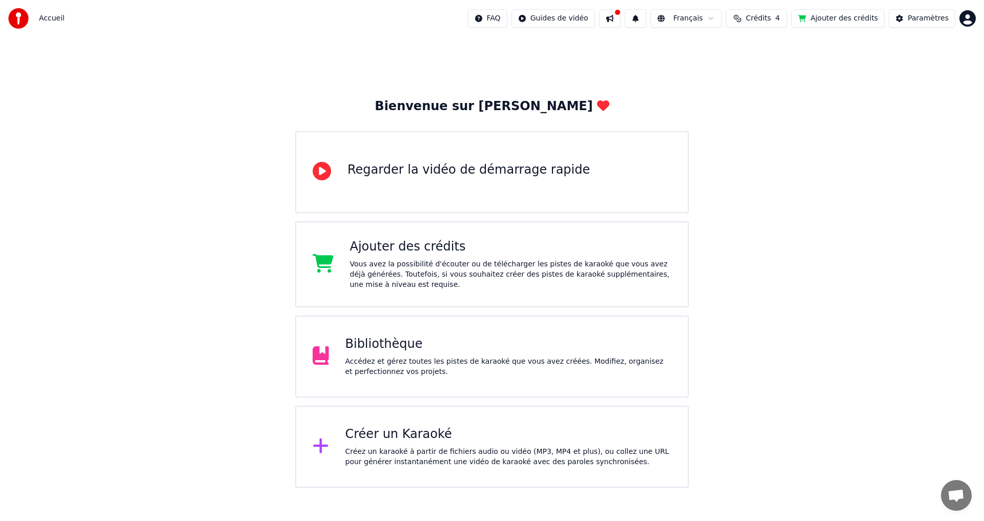
click at [409, 349] on div "Bibliothèque" at bounding box center [509, 344] width 327 height 16
